Goal: Information Seeking & Learning: Understand process/instructions

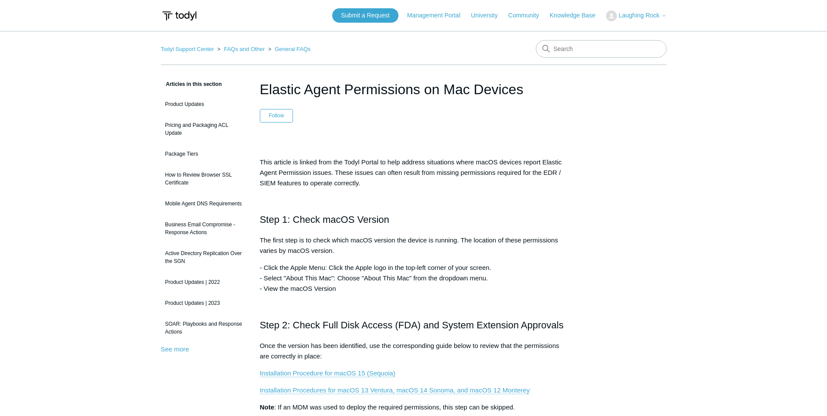
scroll to position [299, 0]
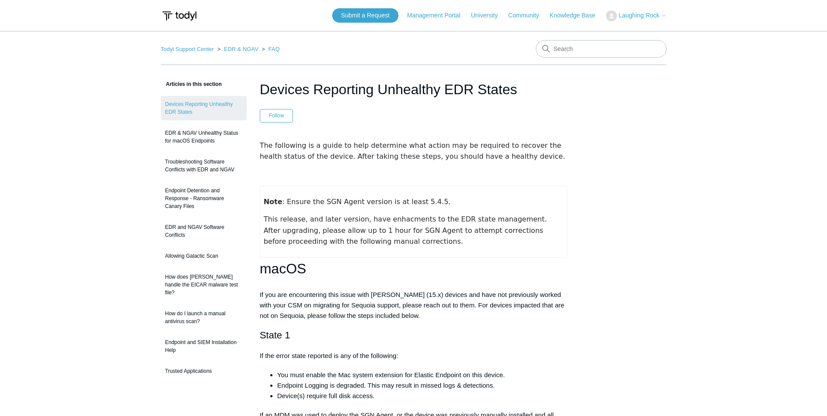
scroll to position [722, 0]
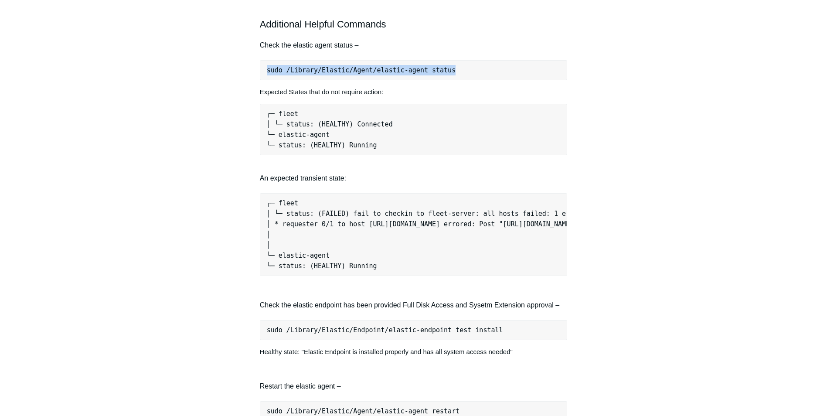
drag, startPoint x: 442, startPoint y: 69, endPoint x: 264, endPoint y: 70, distance: 178.7
click at [264, 70] on pre "sudo /Library/Elastic/Agent/elastic-agent status" at bounding box center [414, 70] width 308 height 20
drag, startPoint x: 264, startPoint y: 70, endPoint x: 293, endPoint y: 69, distance: 28.8
copy pre "sudo /Library/Elastic/Agent/elastic-agent status"
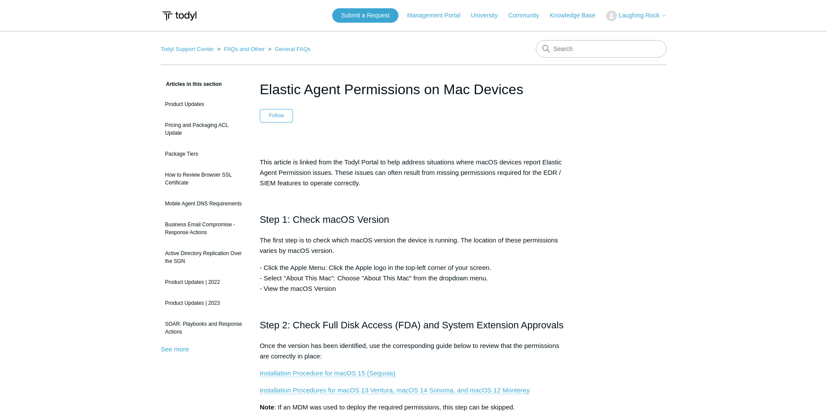
scroll to position [299, 0]
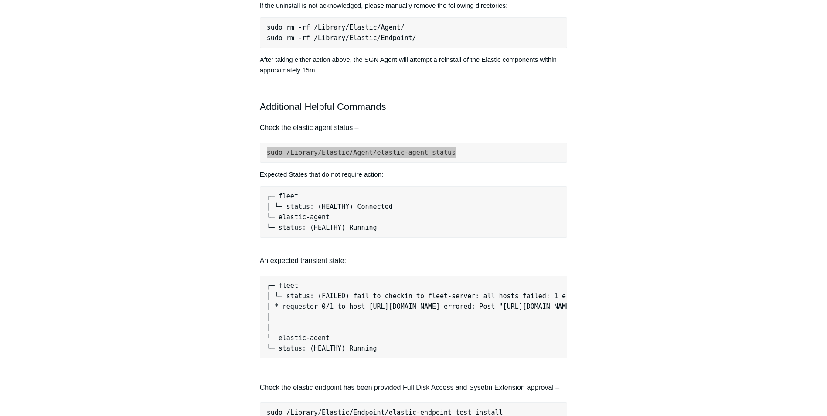
scroll to position [799, 0]
